Goal: Feedback & Contribution: Submit feedback/report problem

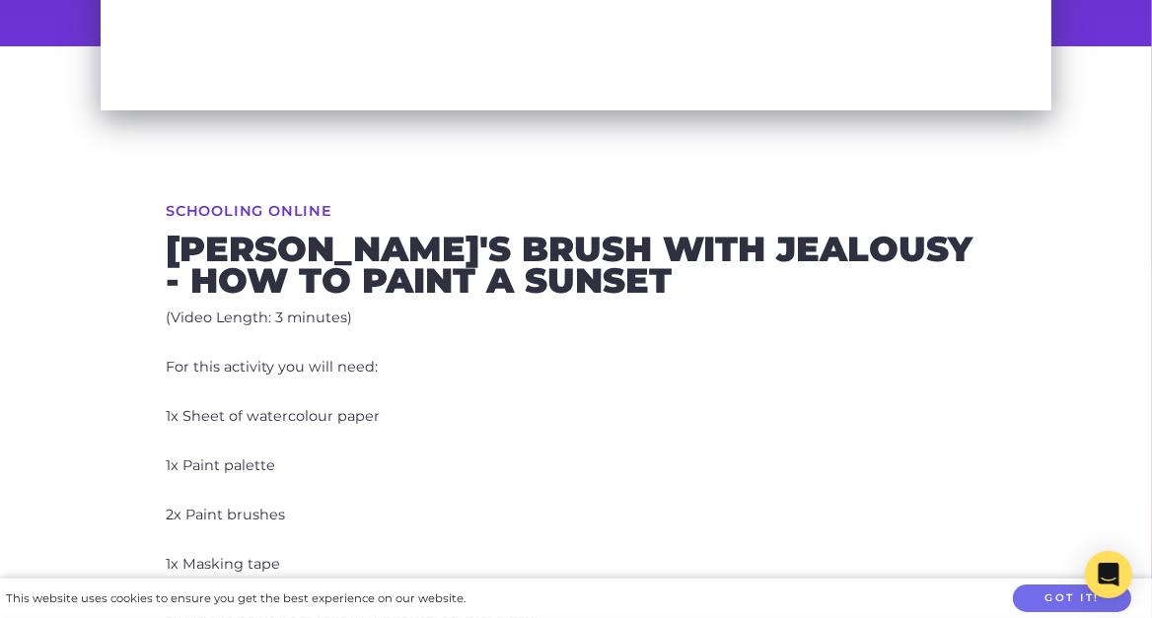
scroll to position [369, 0]
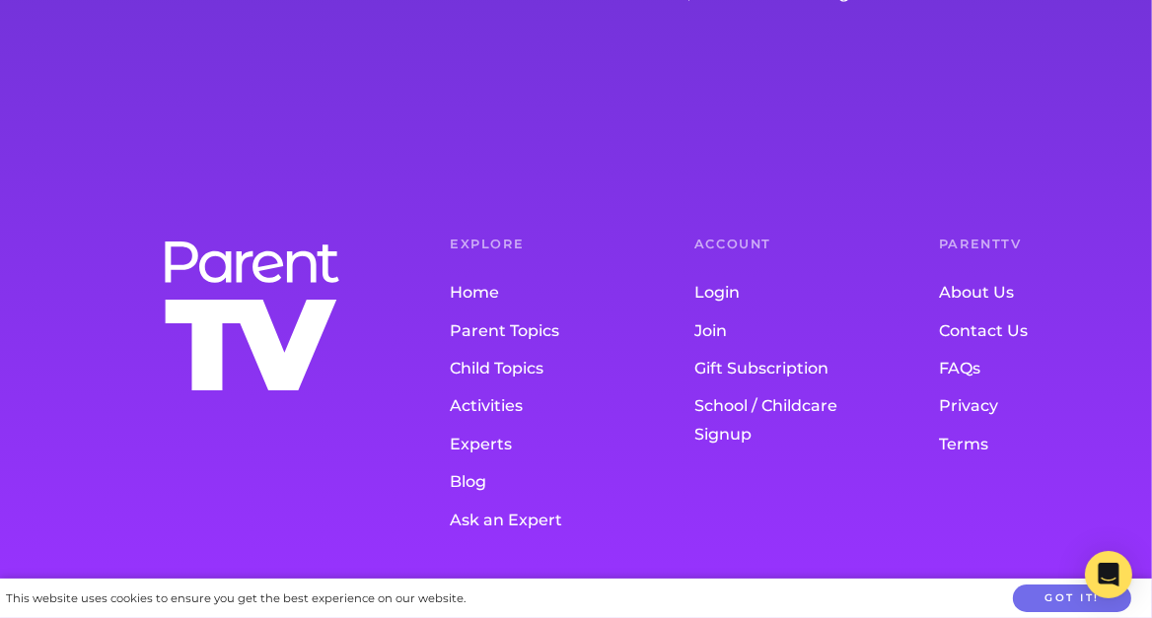
scroll to position [1676, 0]
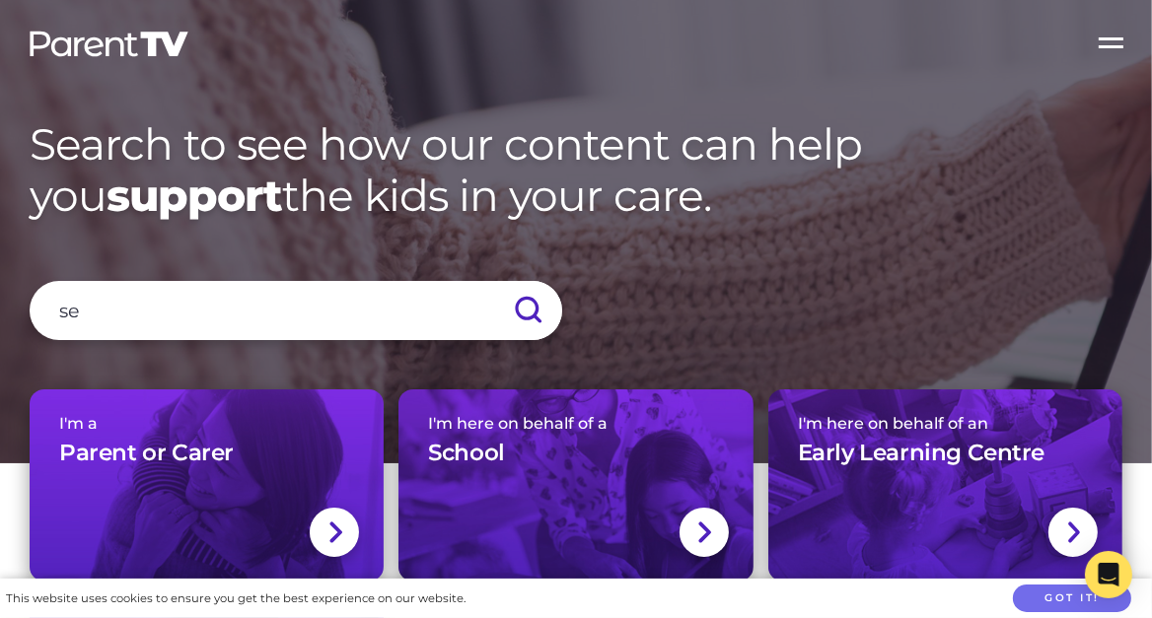
type input "s"
type input "parent going away"
click at [493, 281] on input "submit" at bounding box center [527, 310] width 69 height 59
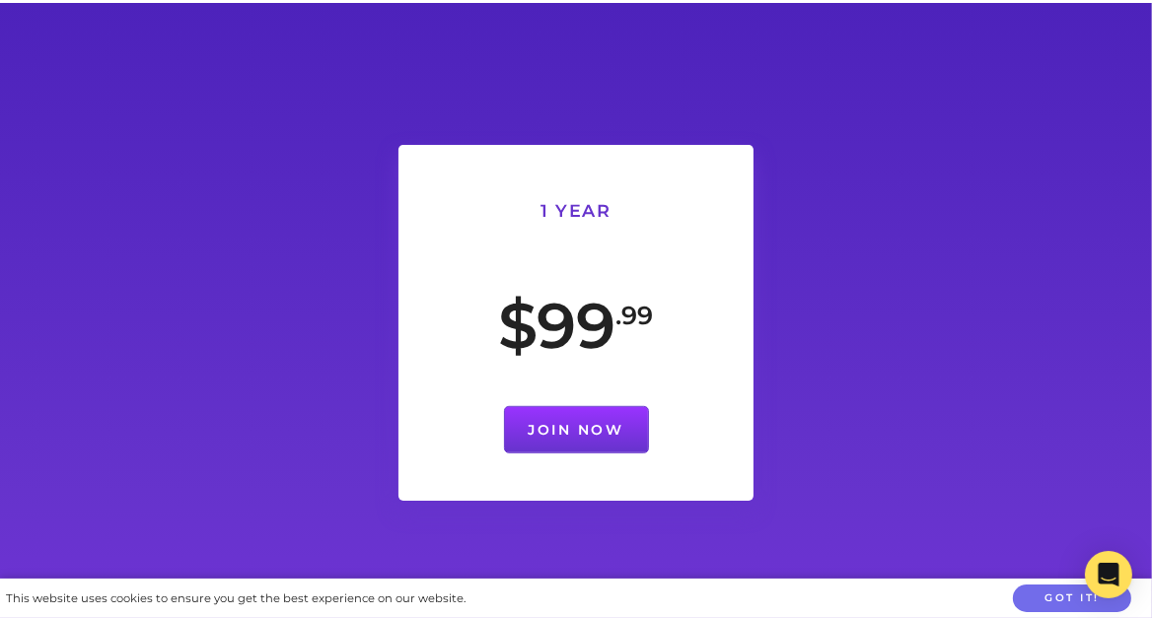
scroll to position [1085, 0]
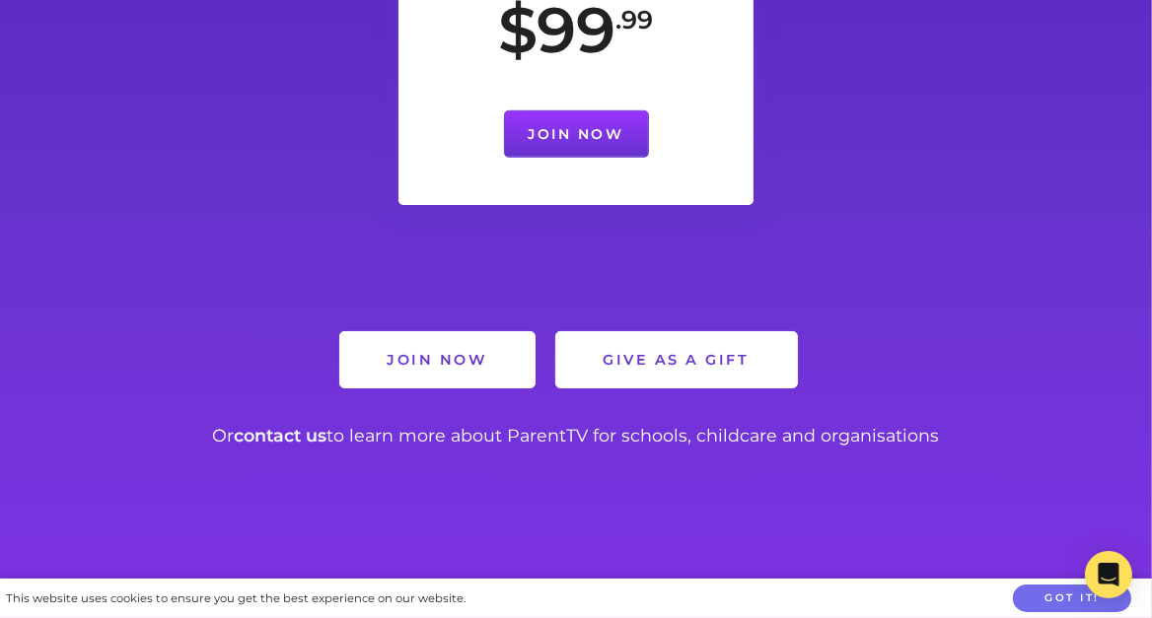
click at [300, 430] on link "contact us" at bounding box center [281, 435] width 93 height 21
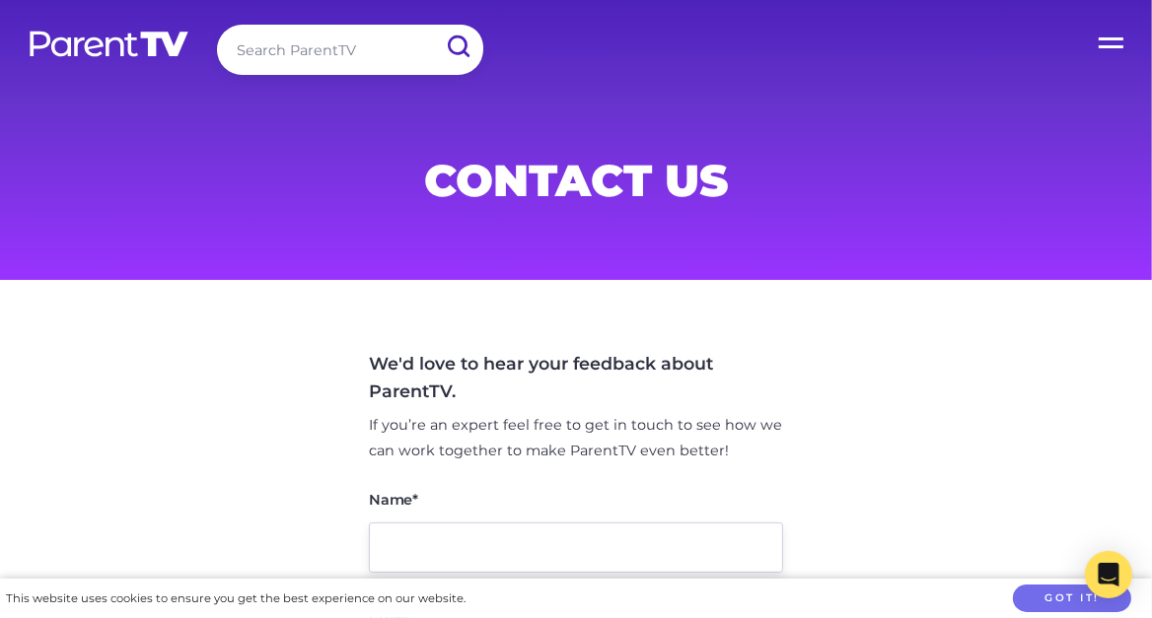
drag, startPoint x: 0, startPoint y: 0, endPoint x: 469, endPoint y: 554, distance: 726.2
click at [469, 554] on input "Name*" at bounding box center [576, 548] width 414 height 50
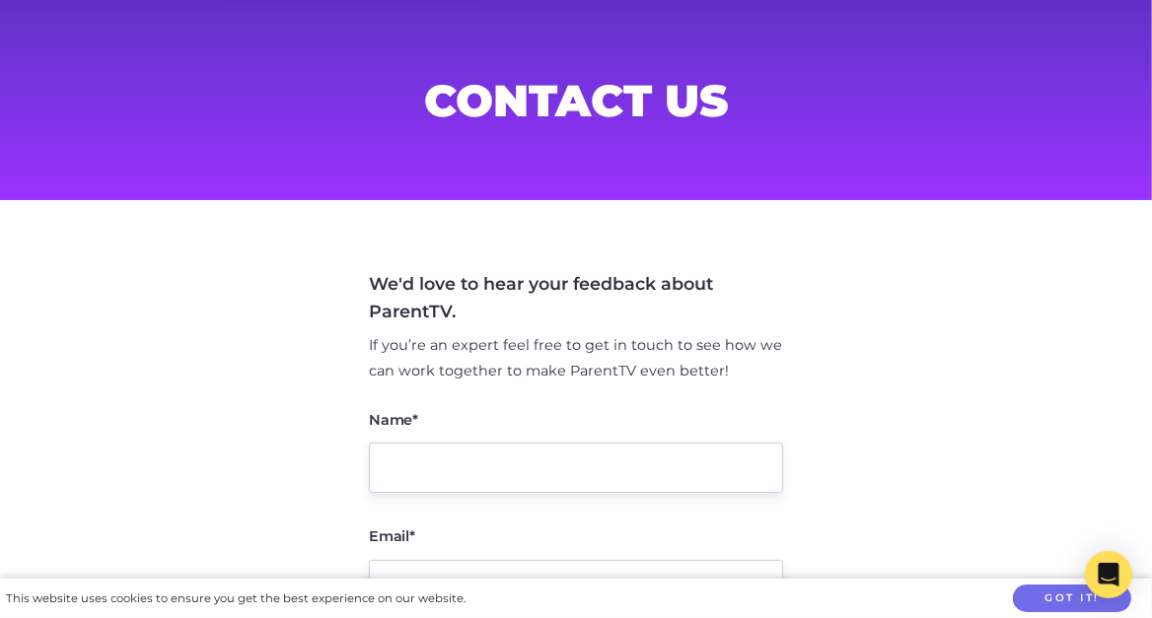
scroll to position [99, 0]
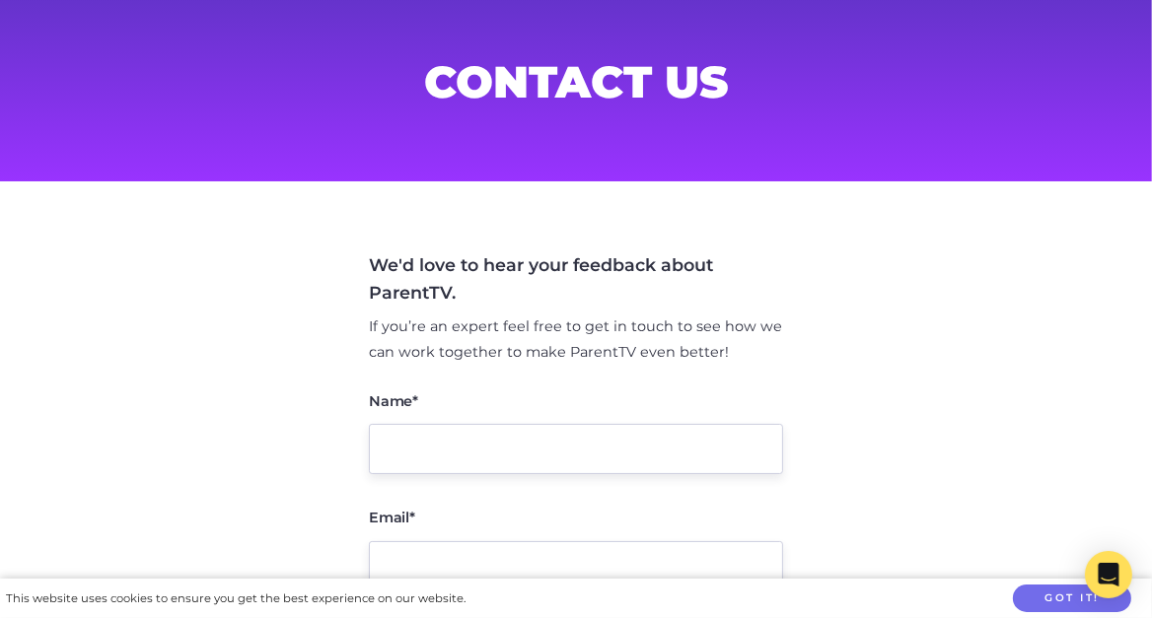
click at [472, 447] on input "Name*" at bounding box center [576, 449] width 414 height 50
type input "[PERSON_NAME]"
type input "[EMAIL_ADDRESS][DOMAIN_NAME]"
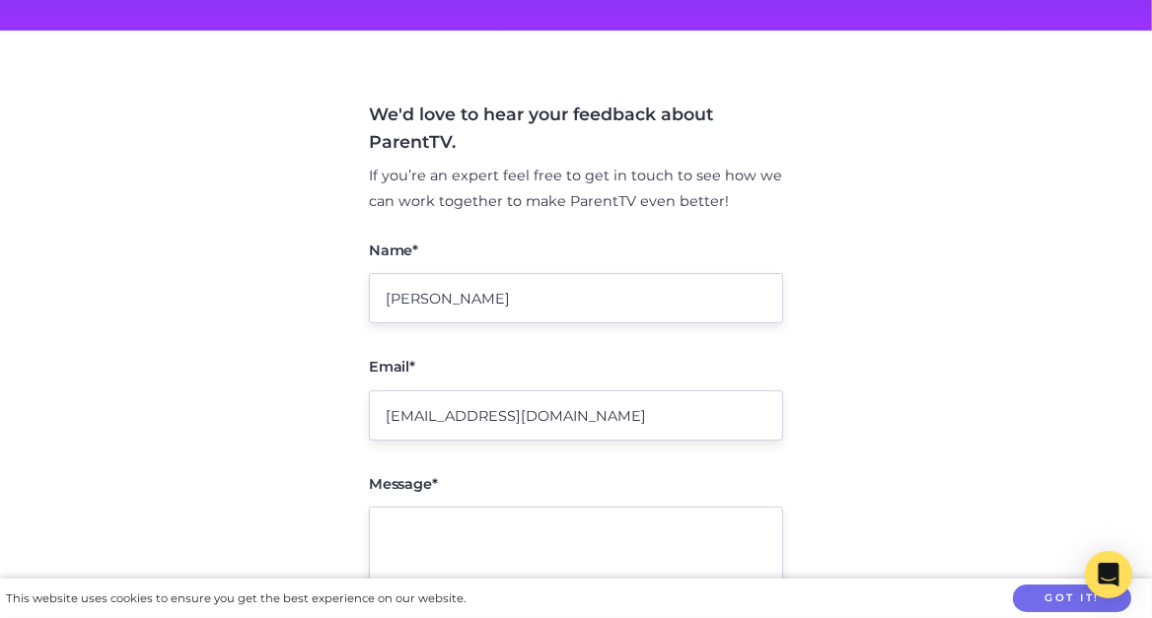
scroll to position [394, 0]
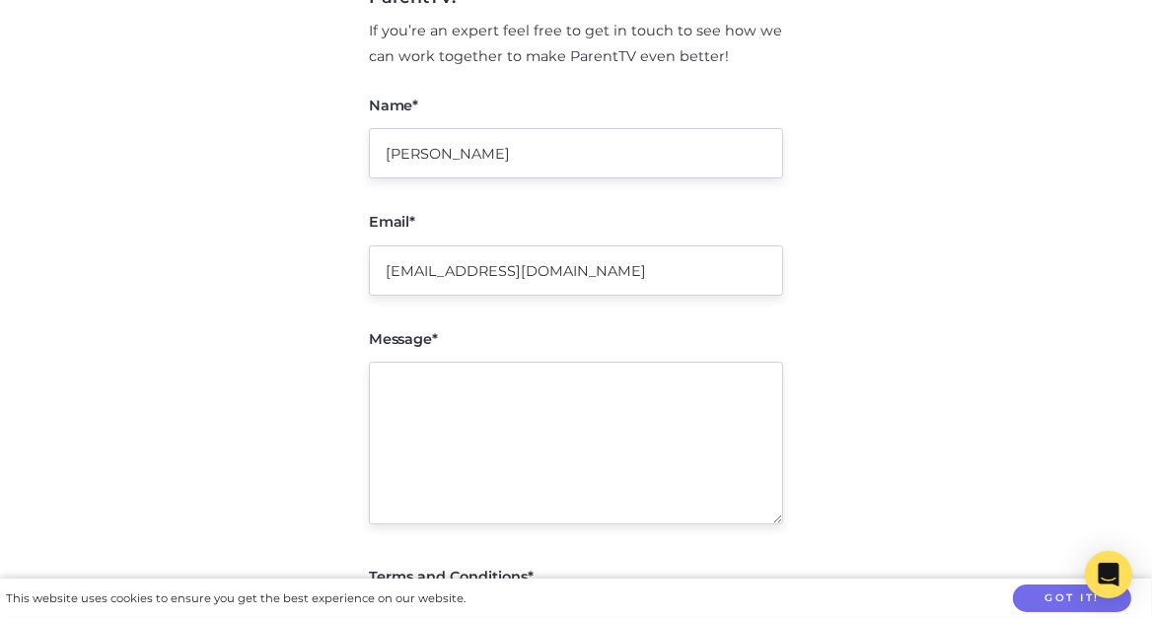
click at [467, 396] on textarea "Message*" at bounding box center [576, 443] width 414 height 163
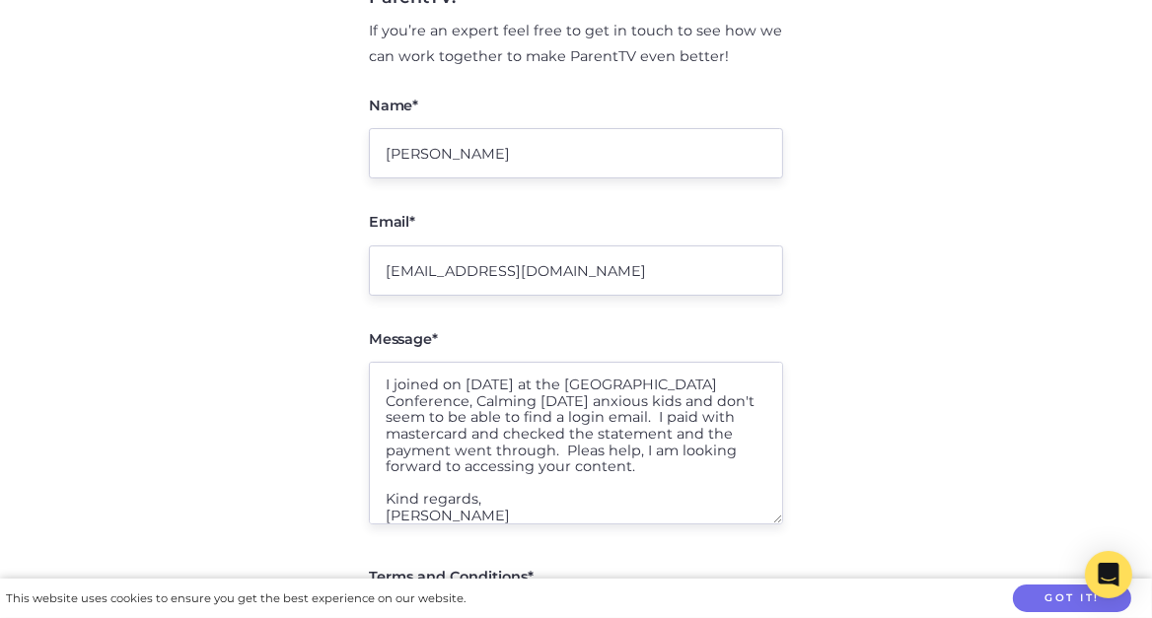
scroll to position [48, 0]
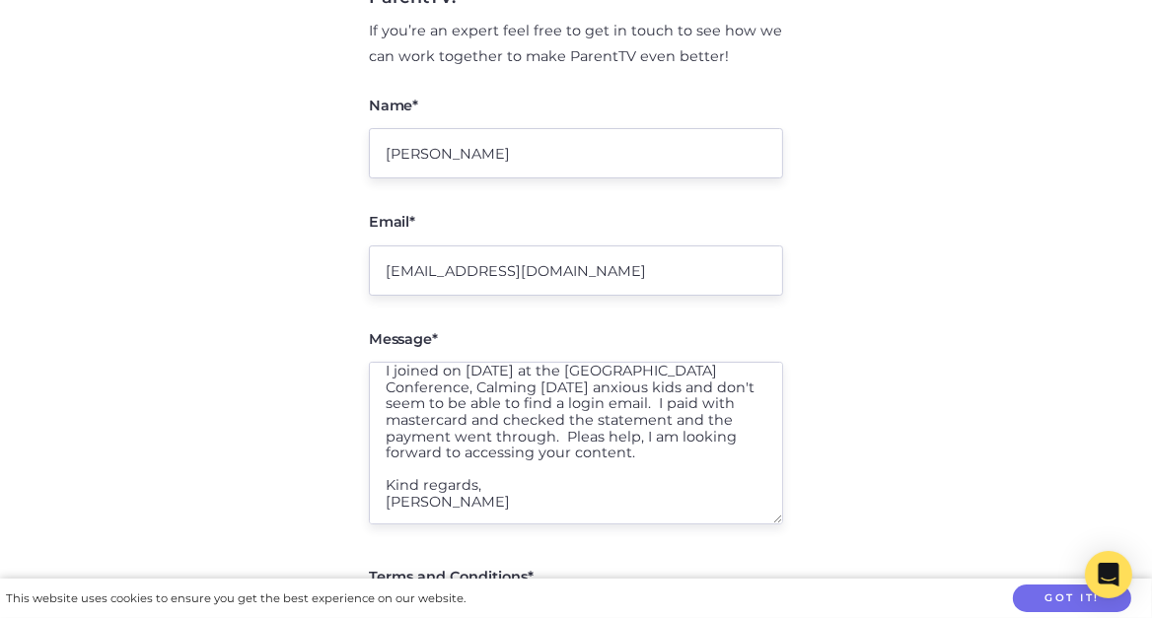
type textarea "Hello, I joined on 23rd August, 2025 at the Coffs Harbour Conference, Calming t…"
click at [866, 373] on main "We'd love to hear your feedback about ParentTV. If you’re an expert feel free t…" at bounding box center [576, 348] width 1152 height 925
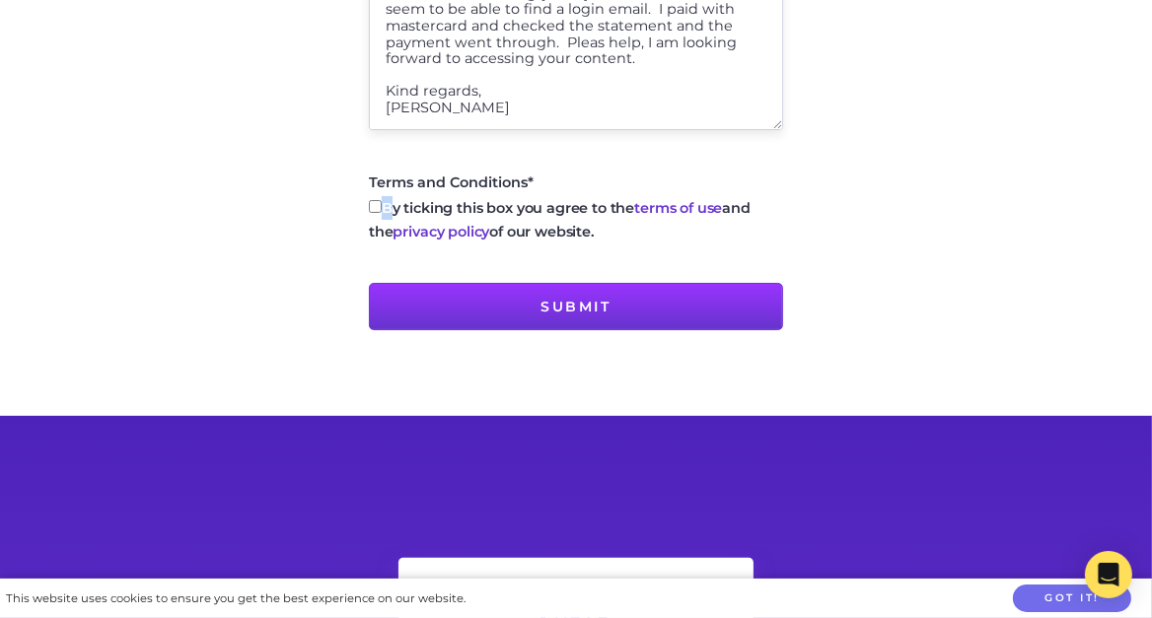
click at [384, 207] on label "By ticking this box you agree to the terms of use and the privacy policy of our…" at bounding box center [576, 219] width 414 height 47
click at [379, 209] on input "By ticking this box you agree to the terms of use and the privacy policy of our…" at bounding box center [375, 206] width 13 height 13
checkbox input "true"
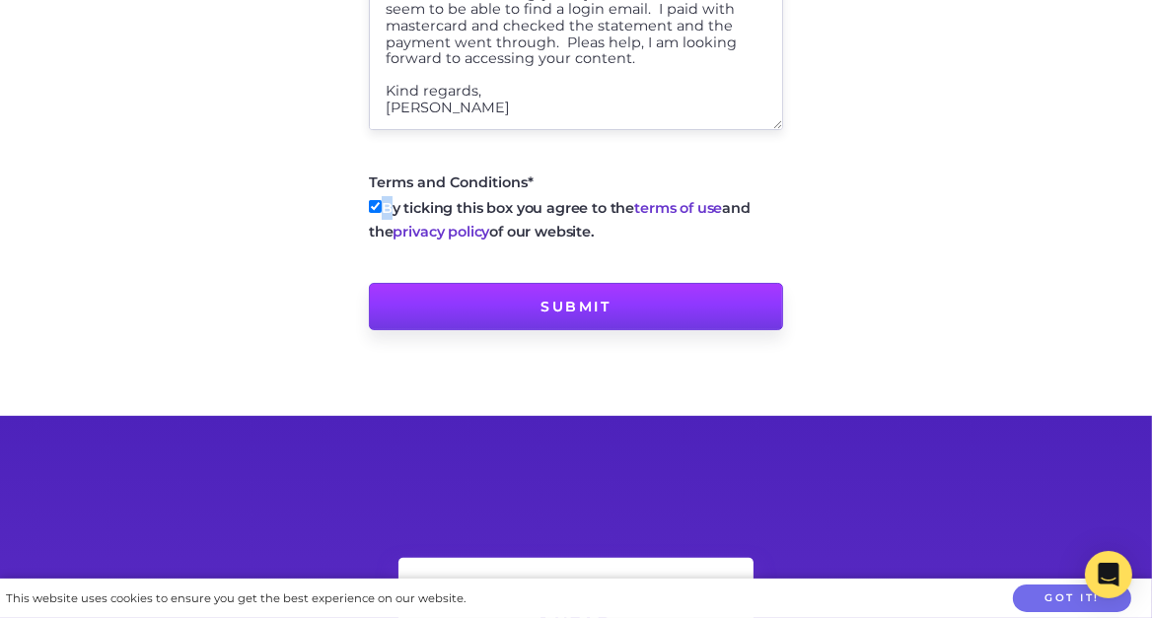
click at [524, 314] on input "Submit" at bounding box center [576, 306] width 414 height 47
type input "Sending message..."
